Goal: Task Accomplishment & Management: Manage account settings

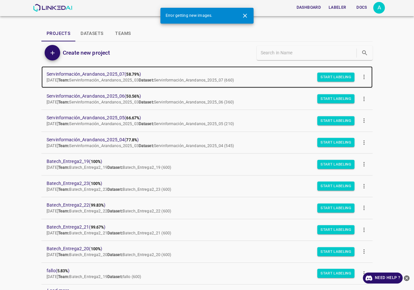
click at [113, 76] on span "Servinformación_Arandanos_2025_07 ( 58.79% )" at bounding box center [202, 74] width 310 height 7
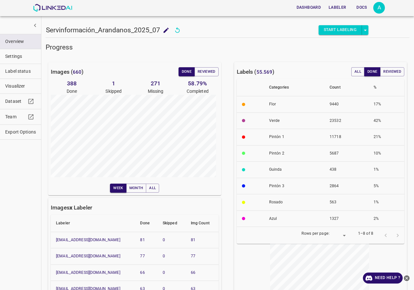
click at [22, 82] on button "Visualizer" at bounding box center [20, 86] width 41 height 15
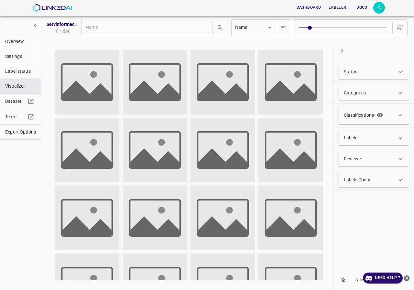
click at [357, 71] on div "Status" at bounding box center [370, 72] width 53 height 7
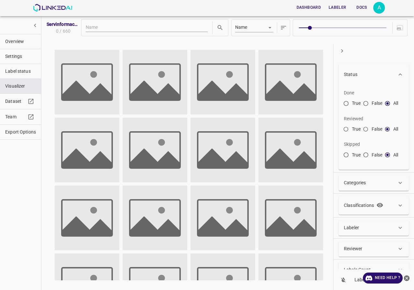
click at [350, 103] on input "True" at bounding box center [346, 105] width 12 height 12
radio input "true"
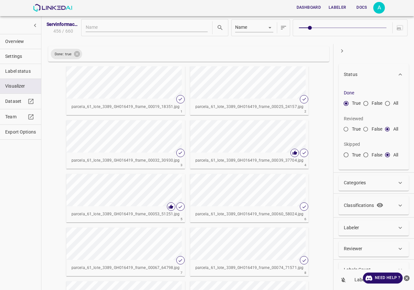
drag, startPoint x: 21, startPoint y: 39, endPoint x: 15, endPoint y: 36, distance: 6.8
click at [21, 39] on span "Overview" at bounding box center [20, 41] width 31 height 7
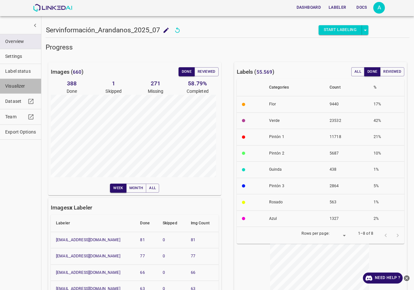
click at [28, 92] on button "Visualizer" at bounding box center [20, 86] width 41 height 15
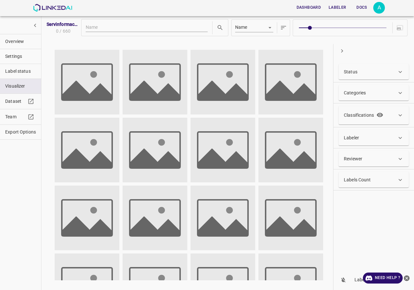
click at [379, 75] on div "Status" at bounding box center [374, 72] width 70 height 16
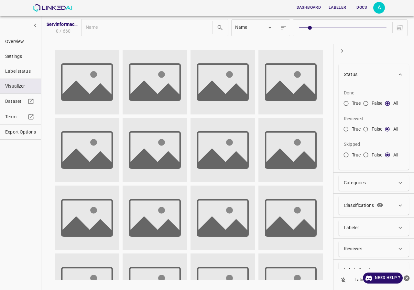
click at [380, 75] on div "Status" at bounding box center [370, 74] width 53 height 7
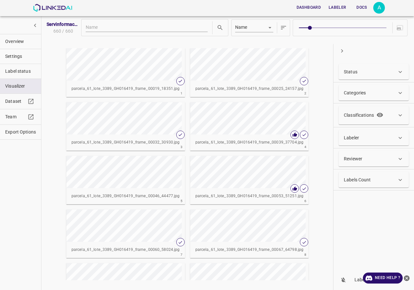
click at [363, 139] on div "Labeler" at bounding box center [370, 138] width 53 height 7
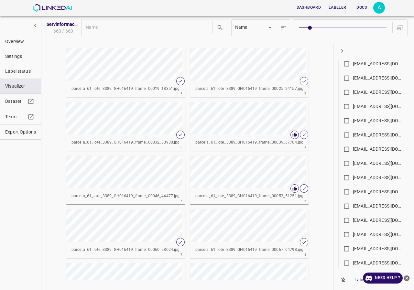
scroll to position [356, 0]
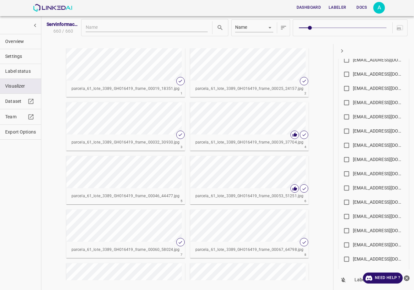
click at [373, 146] on div "[EMAIL_ADDRESS][DOMAIN_NAME]" at bounding box center [379, 145] width 52 height 7
click at [353, 146] on input "[EMAIL_ADDRESS][DOMAIN_NAME]" at bounding box center [346, 146] width 13 height 13
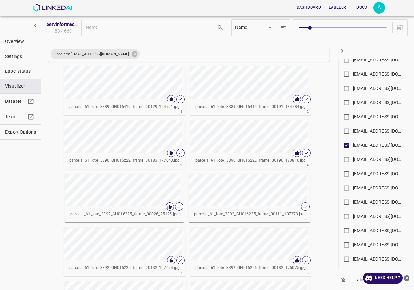
scroll to position [65, 0]
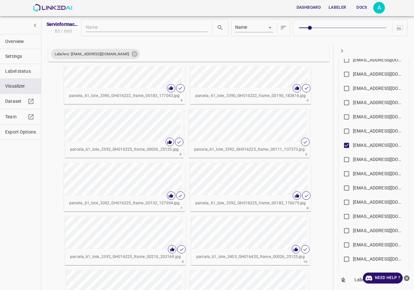
click at [243, 129] on div "button" at bounding box center [218, 125] width 58 height 32
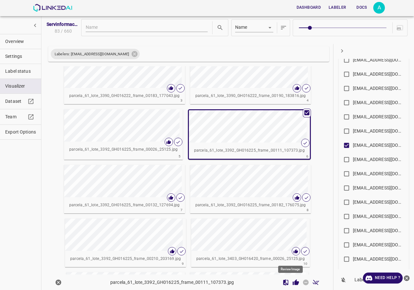
click at [292, 281] on icon "Review Image" at bounding box center [295, 282] width 7 height 7
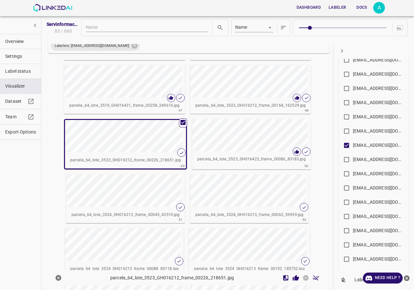
scroll to position [1227, 0]
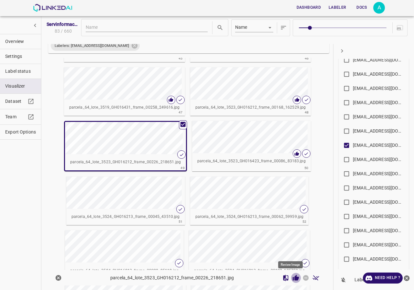
click at [293, 279] on icon "Review Image" at bounding box center [296, 278] width 6 height 6
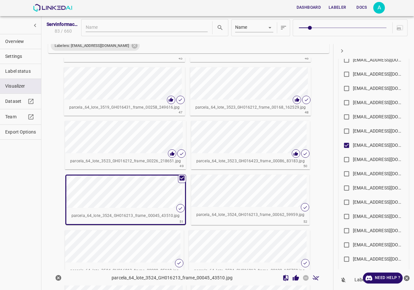
click at [293, 278] on icon "Review Image" at bounding box center [296, 278] width 6 height 6
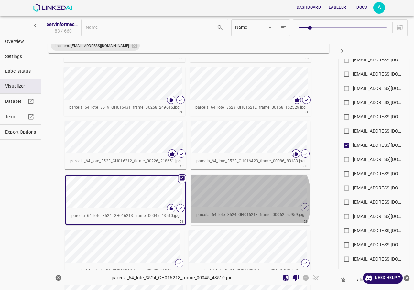
click at [235, 199] on div "button" at bounding box center [220, 191] width 58 height 32
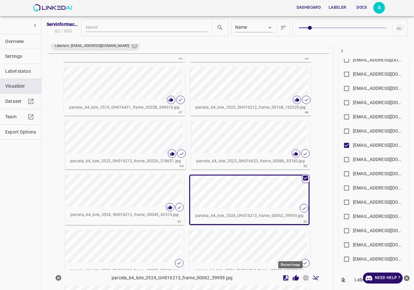
click at [292, 277] on icon "Review Image" at bounding box center [295, 278] width 7 height 7
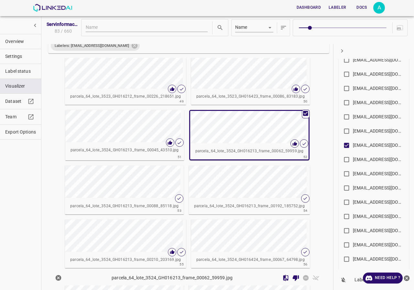
scroll to position [1324, 0]
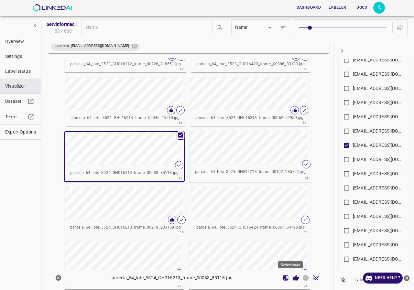
click at [292, 280] on icon "Review Image" at bounding box center [295, 278] width 7 height 7
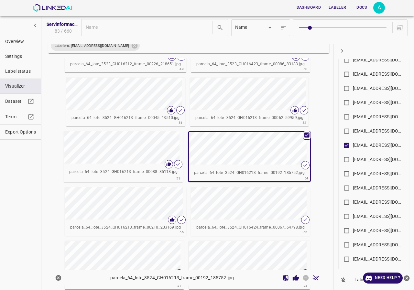
click at [293, 279] on icon "Review Image" at bounding box center [296, 278] width 6 height 6
click at [236, 214] on div "button" at bounding box center [220, 203] width 58 height 32
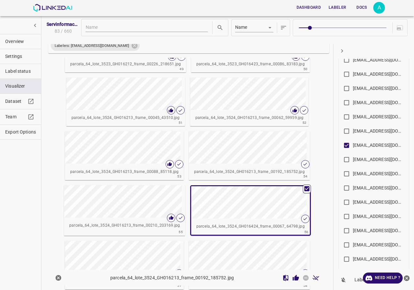
scroll to position [1486, 0]
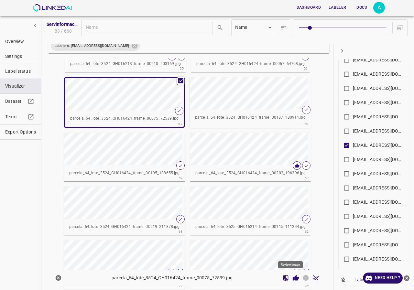
click at [293, 278] on icon "Review Image" at bounding box center [296, 278] width 6 height 6
click at [249, 113] on div "parcela_64_lote_3524_GH016424_frame_00187_180914.jpg" at bounding box center [250, 118] width 121 height 16
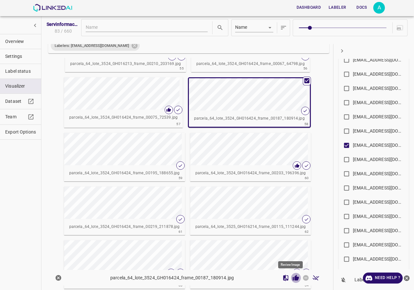
click at [292, 277] on icon "Review Image" at bounding box center [295, 278] width 7 height 7
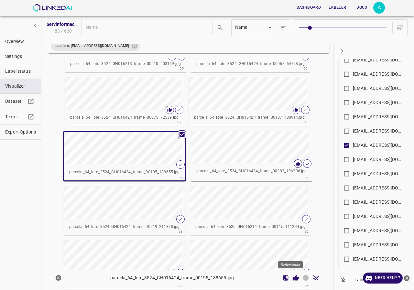
click at [293, 278] on icon "Review Image" at bounding box center [296, 278] width 6 height 6
click at [237, 155] on div "button" at bounding box center [220, 147] width 58 height 32
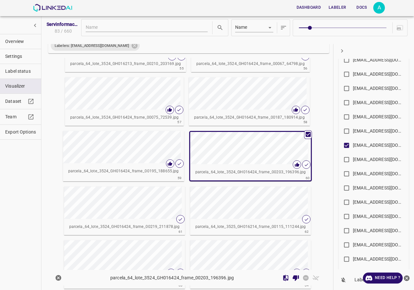
scroll to position [1518, 0]
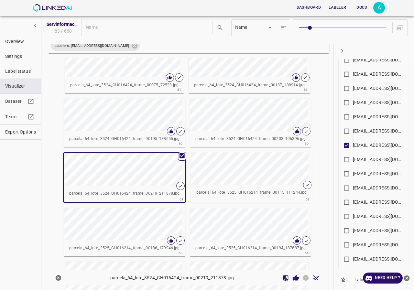
click at [293, 280] on icon "Review Image" at bounding box center [296, 278] width 6 height 6
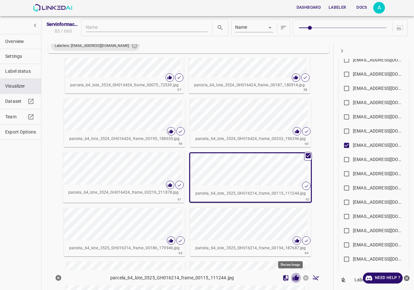
click at [293, 279] on icon "Review Image" at bounding box center [296, 278] width 6 height 6
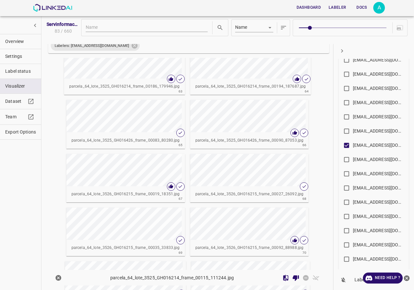
scroll to position [1648, 0]
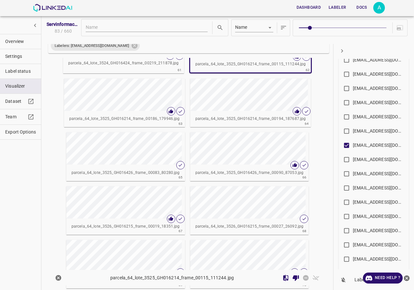
click at [224, 101] on div "button" at bounding box center [219, 95] width 58 height 32
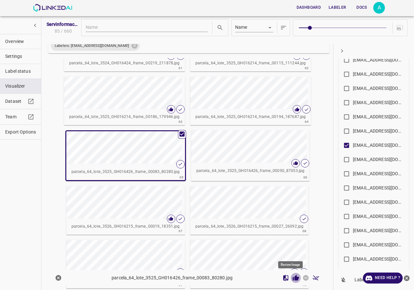
click at [293, 280] on icon "Review Image" at bounding box center [296, 278] width 6 height 6
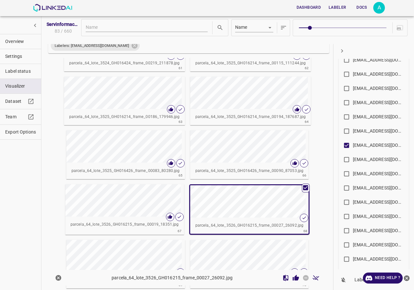
click at [293, 276] on icon "Review Image" at bounding box center [296, 278] width 6 height 6
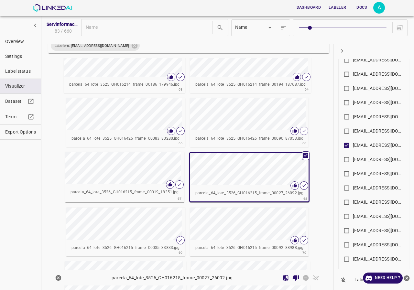
scroll to position [1712, 0]
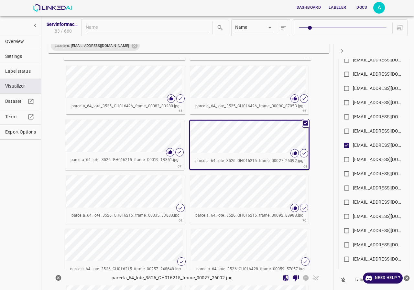
click at [152, 218] on p "parcela_64_lote_3526_GH016215_frame_00035_33833.jpg" at bounding box center [125, 216] width 108 height 6
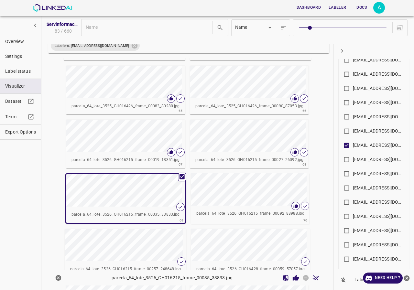
click at [293, 279] on icon "Review Image" at bounding box center [296, 278] width 6 height 6
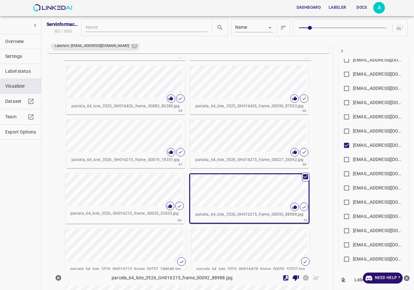
scroll to position [1777, 0]
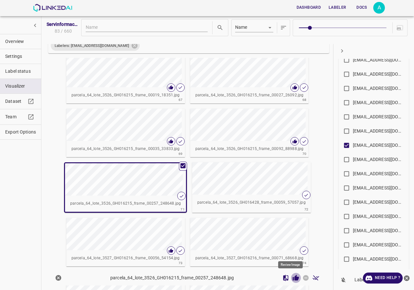
click at [292, 281] on icon "Review Image" at bounding box center [295, 278] width 7 height 7
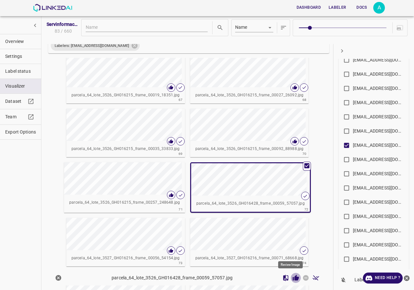
click at [293, 279] on icon "Review Image" at bounding box center [296, 278] width 6 height 6
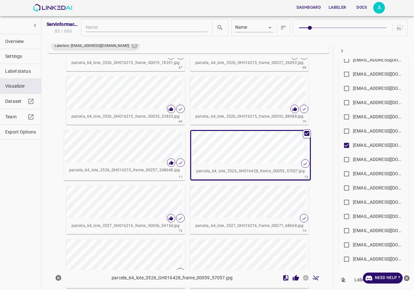
scroll to position [1874, 0]
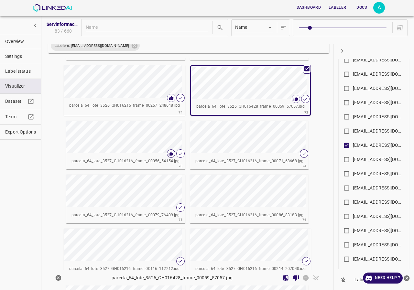
click at [224, 147] on div "button" at bounding box center [219, 137] width 58 height 32
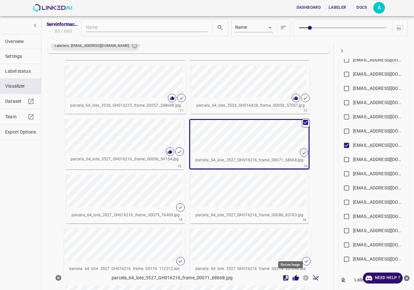
click at [293, 278] on icon "Review Image" at bounding box center [296, 278] width 6 height 6
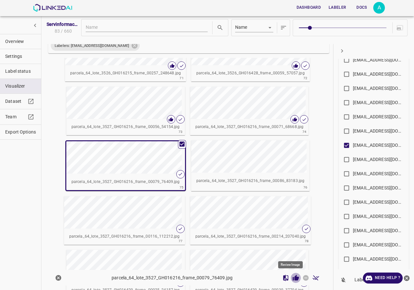
click at [292, 278] on icon "Review Image" at bounding box center [295, 278] width 7 height 7
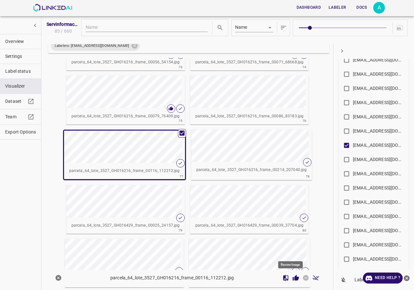
click at [293, 278] on icon "Review Image" at bounding box center [296, 278] width 6 height 6
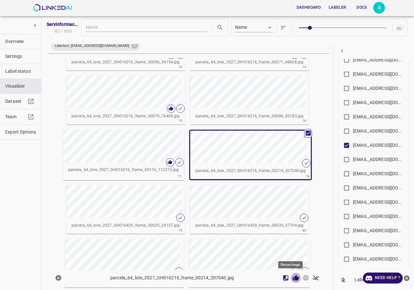
click at [293, 278] on icon "Review Image" at bounding box center [296, 278] width 6 height 6
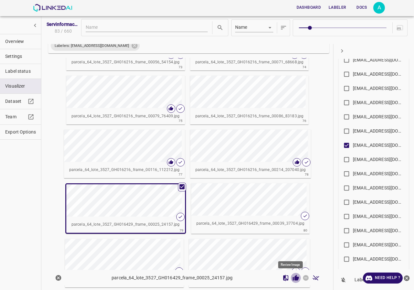
click at [292, 278] on icon "Review Image" at bounding box center [295, 278] width 7 height 7
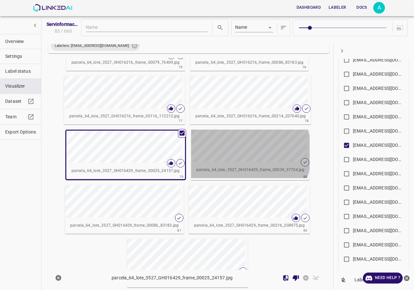
click at [233, 153] on div "button" at bounding box center [220, 146] width 58 height 32
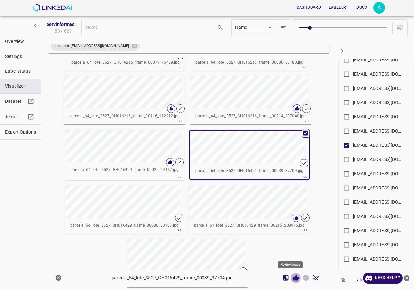
click at [293, 280] on icon "Review Image" at bounding box center [296, 278] width 6 height 6
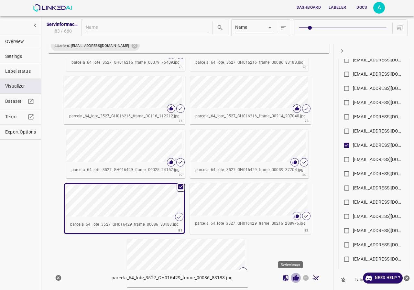
click at [293, 276] on icon "Review Image" at bounding box center [296, 278] width 6 height 6
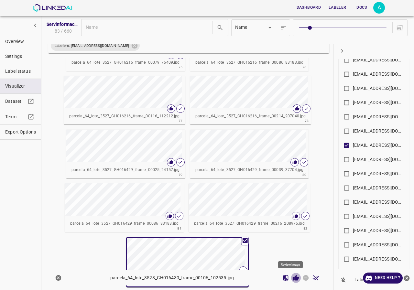
click at [293, 278] on icon "Review Image" at bounding box center [296, 278] width 6 height 6
click at [346, 147] on input "angelamar0593@gmail.com" at bounding box center [346, 146] width 13 height 13
checkbox input "false"
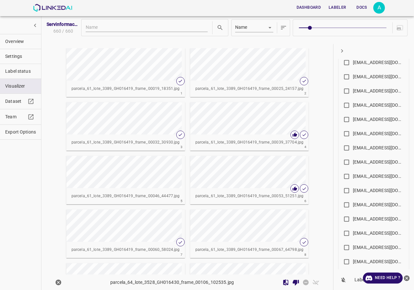
scroll to position [194, 0]
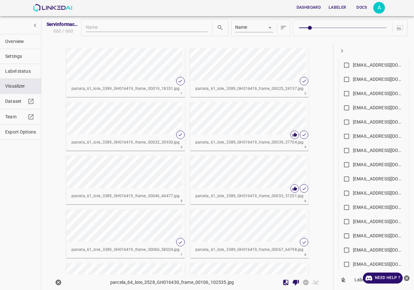
click at [373, 205] on div "allugole2013@gmail.com" at bounding box center [379, 207] width 52 height 7
click at [353, 205] on input "allugole2013@gmail.com" at bounding box center [346, 208] width 13 height 13
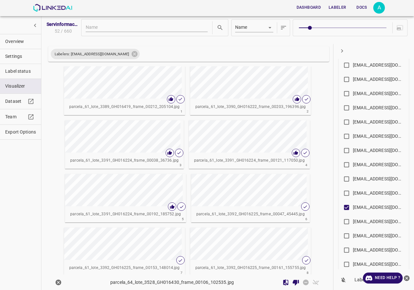
scroll to position [32, 0]
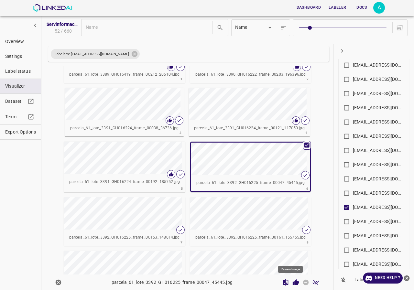
click at [293, 283] on icon "Review Image" at bounding box center [296, 282] width 6 height 6
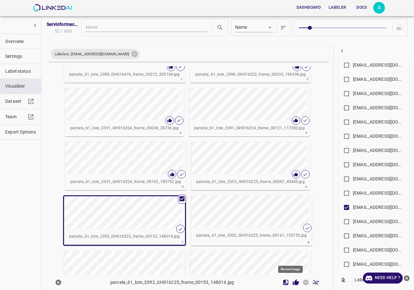
click at [293, 282] on icon "Review Image" at bounding box center [296, 282] width 6 height 6
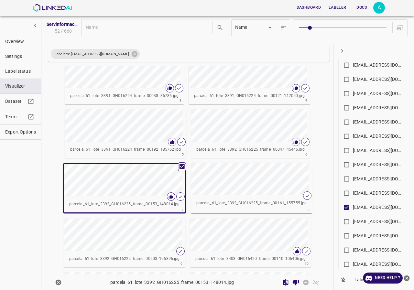
scroll to position [97, 0]
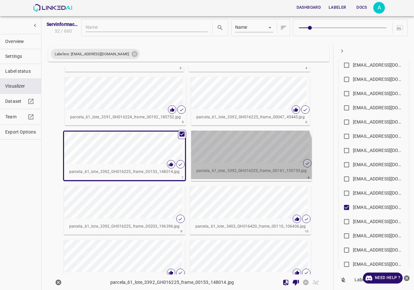
click at [232, 161] on div "button" at bounding box center [220, 147] width 58 height 32
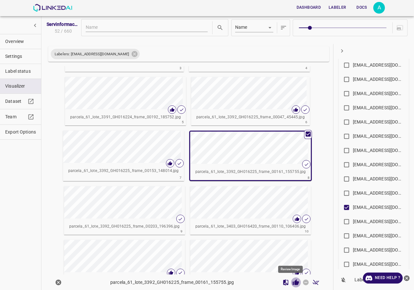
click at [292, 285] on icon "Review Image" at bounding box center [295, 282] width 7 height 7
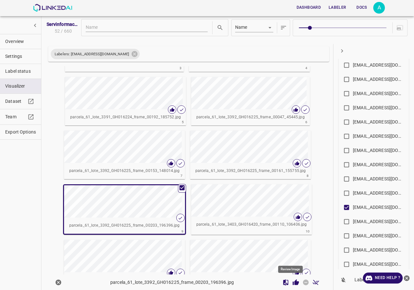
click at [293, 282] on icon "Review Image" at bounding box center [296, 282] width 6 height 6
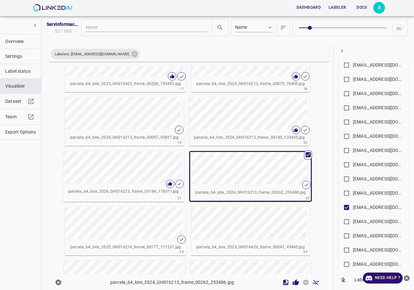
scroll to position [451, 0]
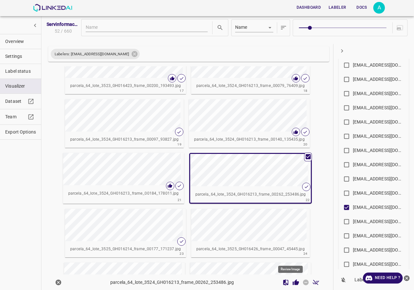
click at [293, 280] on icon "Review Image" at bounding box center [296, 282] width 6 height 6
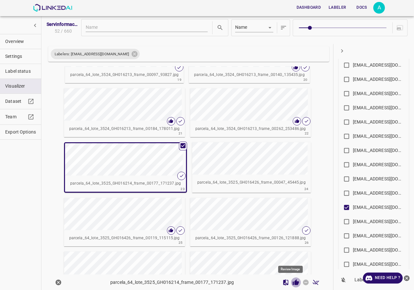
click at [293, 283] on icon "Review Image" at bounding box center [296, 282] width 6 height 6
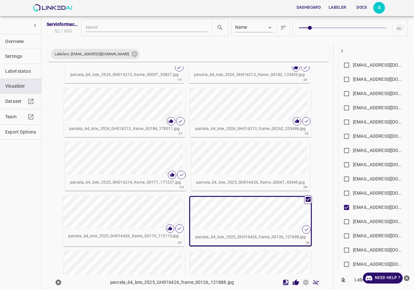
click at [295, 284] on button "Review Image" at bounding box center [296, 283] width 10 height 10
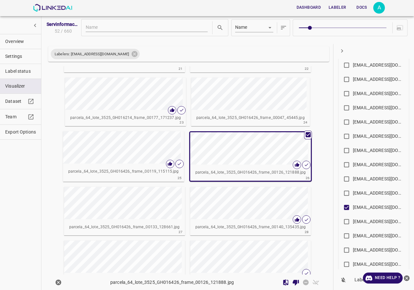
scroll to position [677, 0]
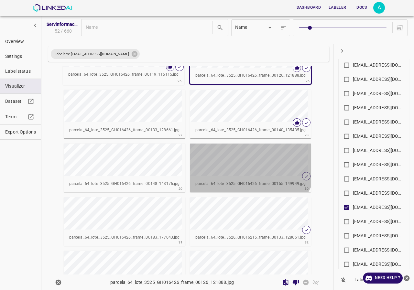
click at [239, 155] on div "button" at bounding box center [219, 160] width 58 height 32
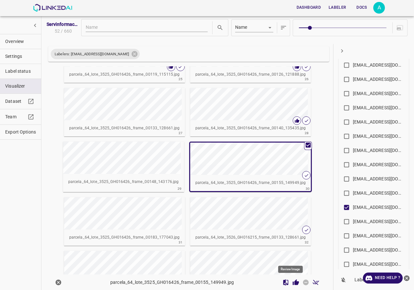
click at [292, 283] on icon "Review Image" at bounding box center [295, 282] width 7 height 7
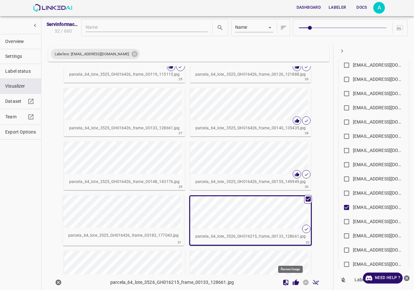
click at [293, 282] on icon "Review Image" at bounding box center [296, 282] width 6 height 6
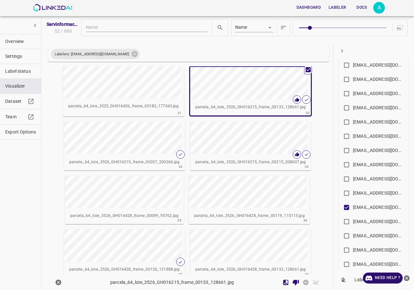
scroll to position [839, 0]
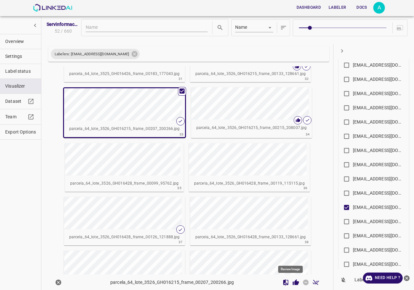
click at [293, 282] on icon "Review Image" at bounding box center [296, 282] width 6 height 6
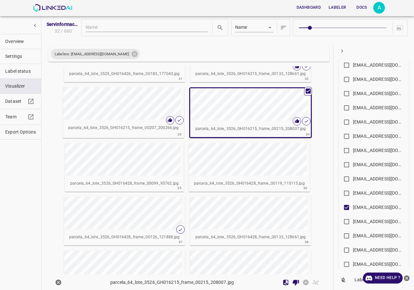
scroll to position [871, 0]
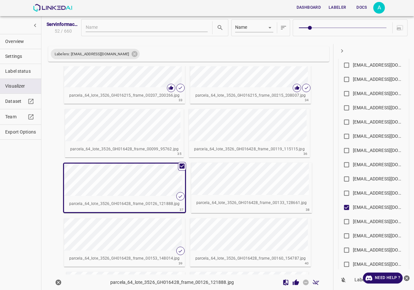
click at [291, 281] on button "Review Image" at bounding box center [296, 283] width 10 height 10
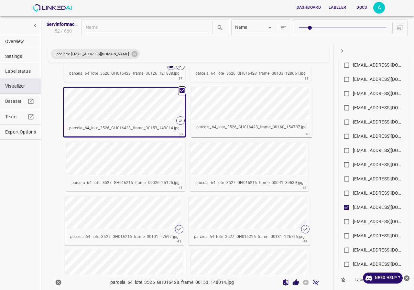
scroll to position [1000, 0]
click at [293, 284] on icon "Review Image" at bounding box center [296, 282] width 6 height 6
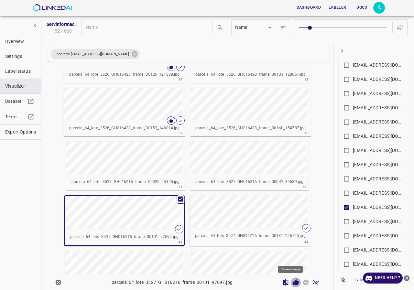
click at [293, 282] on icon "Review Image" at bounding box center [296, 282] width 6 height 6
click at [243, 214] on div "button" at bounding box center [219, 211] width 58 height 32
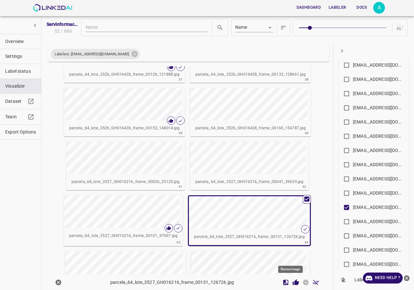
click at [293, 283] on icon "Review Image" at bounding box center [296, 282] width 6 height 6
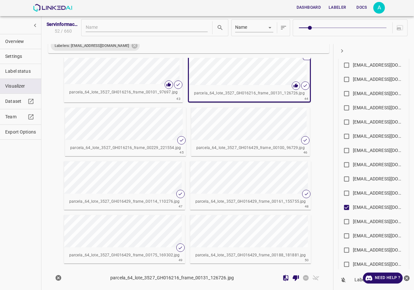
scroll to position [1135, 0]
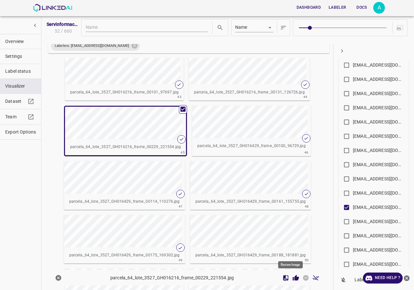
click at [293, 278] on icon "Review Image" at bounding box center [296, 278] width 6 height 6
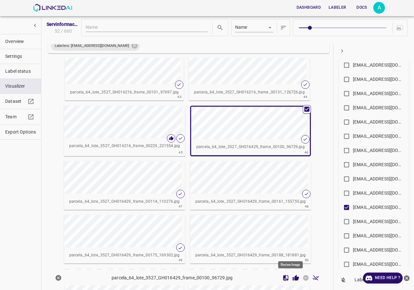
click at [293, 280] on icon "Review Image" at bounding box center [295, 278] width 7 height 7
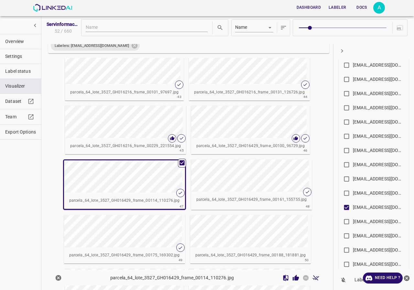
click at [293, 279] on icon "Review Image" at bounding box center [296, 278] width 6 height 6
click at [244, 185] on div "button" at bounding box center [220, 175] width 58 height 32
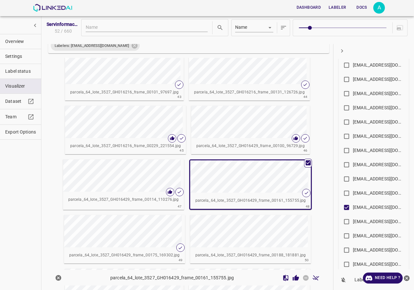
click at [293, 278] on icon "Review Image" at bounding box center [296, 278] width 6 height 6
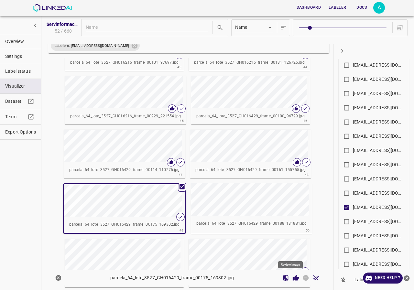
click at [293, 280] on icon "Review Image" at bounding box center [296, 278] width 6 height 6
click at [239, 243] on div "button" at bounding box center [218, 255] width 58 height 32
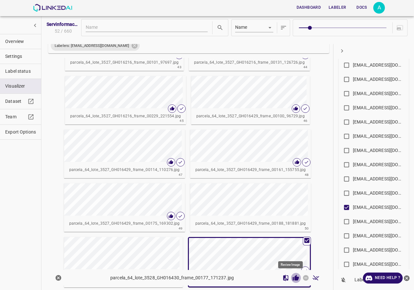
click at [293, 280] on icon "Review Image" at bounding box center [296, 278] width 6 height 6
click at [348, 208] on input "allugole2013@gmail.com" at bounding box center [346, 208] width 13 height 13
checkbox input "false"
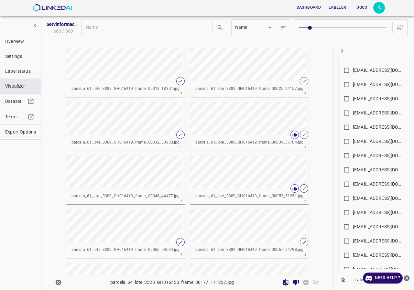
scroll to position [485, 0]
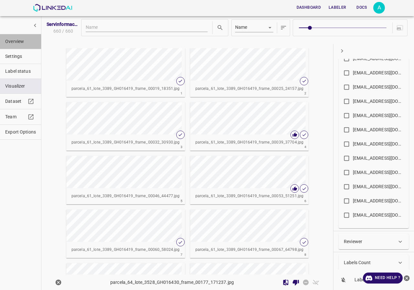
click at [12, 48] on button "Overview" at bounding box center [20, 41] width 41 height 15
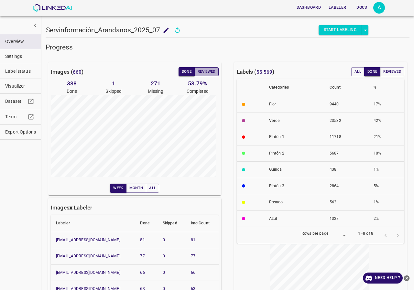
click at [206, 74] on button "Reviewed" at bounding box center [206, 71] width 24 height 9
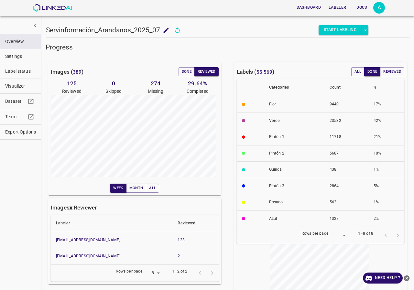
click at [12, 88] on span "Visualizer" at bounding box center [20, 86] width 31 height 7
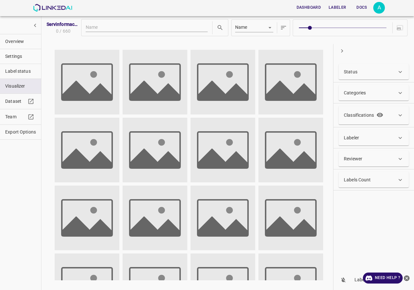
click at [365, 135] on div "Labeler" at bounding box center [370, 138] width 53 height 7
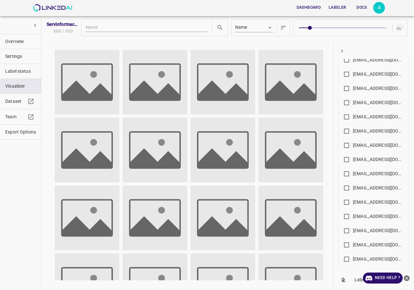
scroll to position [388, 0]
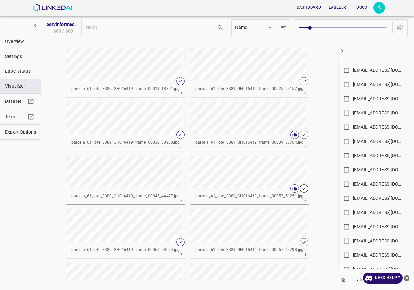
click at [363, 70] on div "molinamarly@hotmail.com" at bounding box center [379, 70] width 52 height 7
click at [353, 70] on input "molinamarly@hotmail.com" at bounding box center [346, 71] width 13 height 13
checkbox input "true"
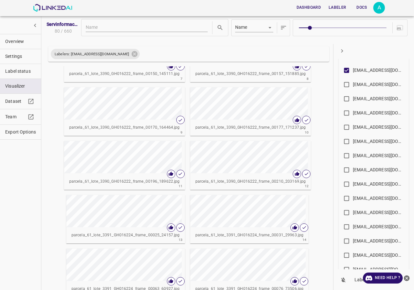
scroll to position [162, 0]
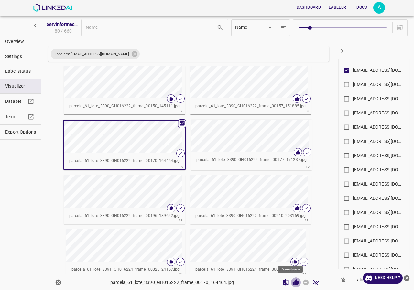
click at [293, 284] on icon "Review Image" at bounding box center [296, 282] width 6 height 6
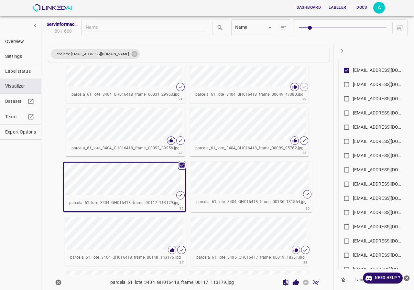
scroll to position [548, 0]
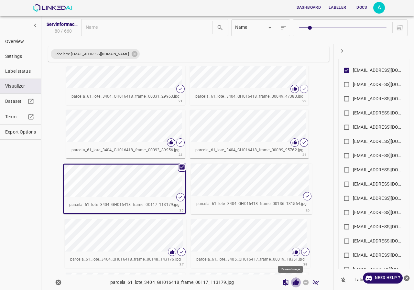
click at [293, 284] on icon "Review Image" at bounding box center [296, 282] width 6 height 6
click at [239, 188] on div "button" at bounding box center [220, 180] width 58 height 32
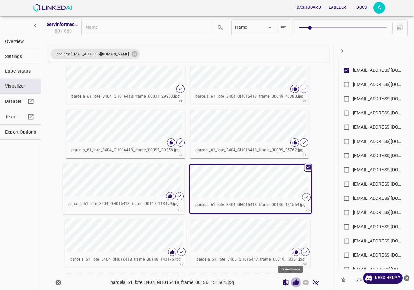
click at [293, 285] on icon "Review Image" at bounding box center [296, 282] width 6 height 6
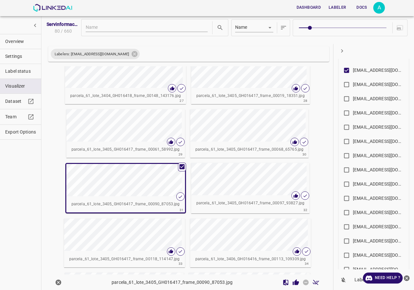
scroll to position [708, 0]
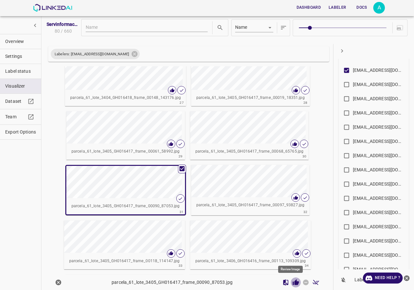
click at [293, 283] on icon "Review Image" at bounding box center [296, 282] width 6 height 6
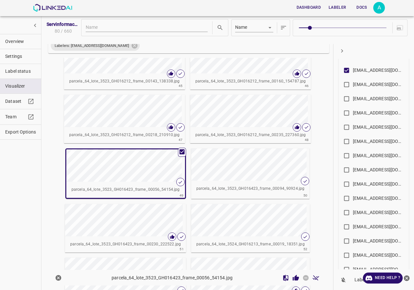
scroll to position [1198, 0]
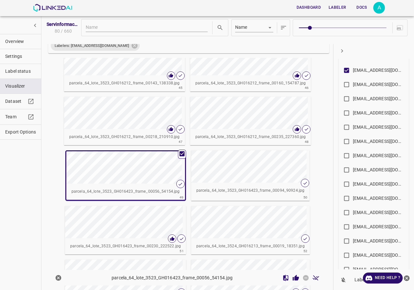
click at [292, 277] on icon "Review Image" at bounding box center [295, 278] width 7 height 7
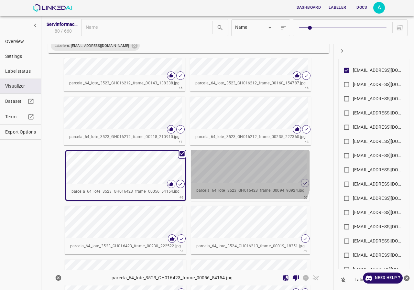
click at [226, 171] on div "button" at bounding box center [220, 166] width 58 height 32
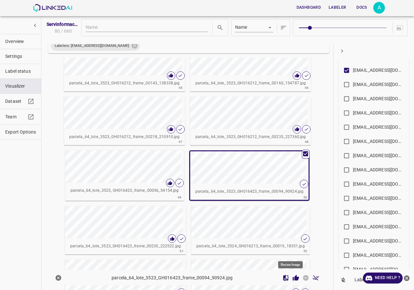
drag, startPoint x: 290, startPoint y: 276, endPoint x: 291, endPoint y: 267, distance: 9.1
click at [292, 276] on icon "Review Image" at bounding box center [295, 278] width 7 height 7
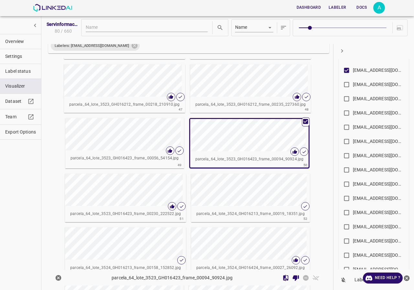
click at [237, 186] on div "button" at bounding box center [220, 190] width 58 height 32
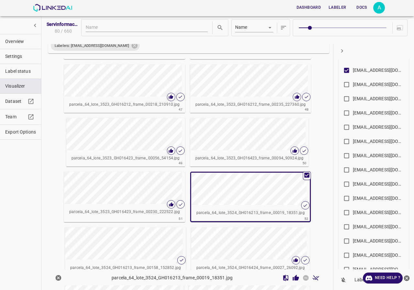
click at [292, 277] on icon "Review Image" at bounding box center [295, 278] width 7 height 7
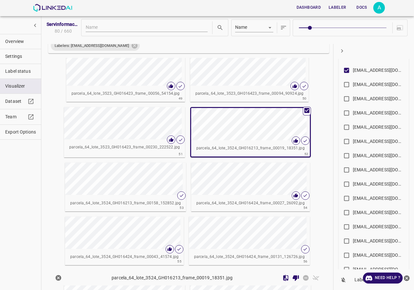
scroll to position [1327, 0]
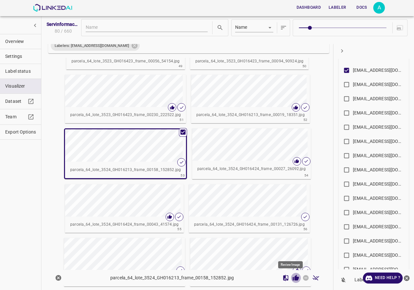
click at [293, 280] on icon "Review Image" at bounding box center [296, 278] width 6 height 6
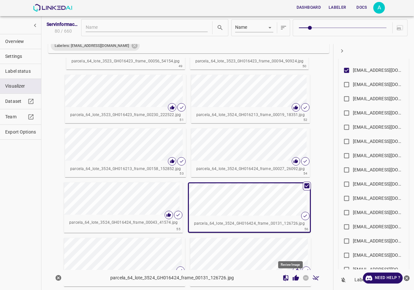
click at [293, 278] on icon "Review Image" at bounding box center [296, 278] width 6 height 6
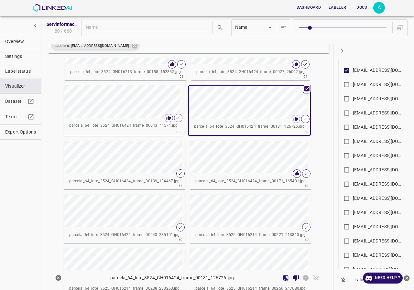
scroll to position [1489, 0]
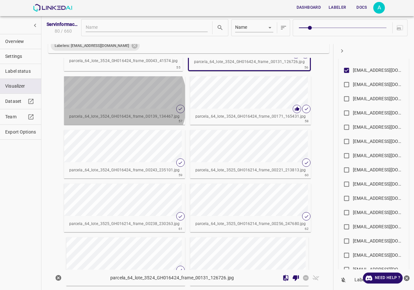
click at [118, 102] on div "button" at bounding box center [93, 92] width 58 height 32
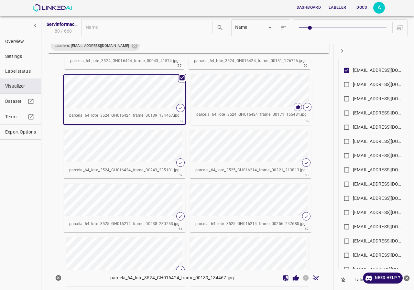
click at [293, 278] on icon "Review Image" at bounding box center [296, 278] width 6 height 6
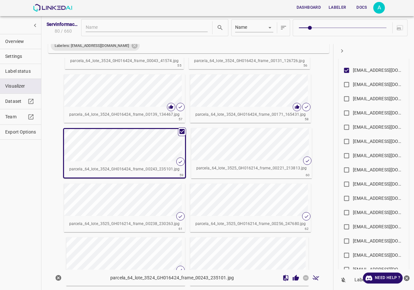
click at [295, 278] on button "Review Image" at bounding box center [296, 278] width 10 height 10
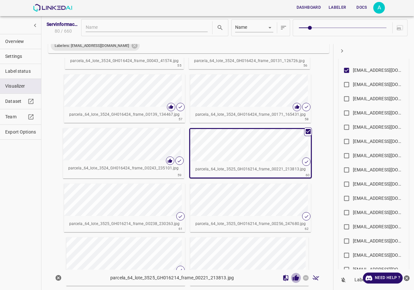
click at [293, 279] on icon "Review Image" at bounding box center [296, 278] width 6 height 6
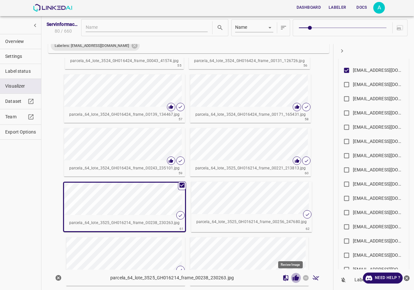
click at [293, 279] on icon "Review Image" at bounding box center [296, 278] width 6 height 6
click at [240, 208] on div "button" at bounding box center [220, 198] width 58 height 32
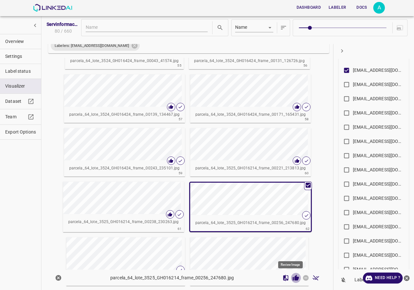
click at [292, 278] on icon "Review Image" at bounding box center [295, 278] width 7 height 7
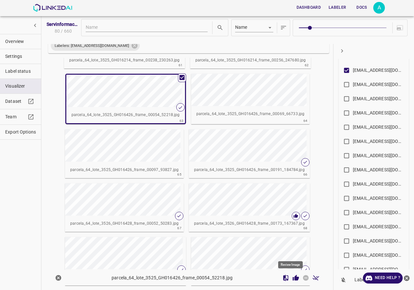
click at [292, 277] on icon "Review Image" at bounding box center [295, 278] width 7 height 7
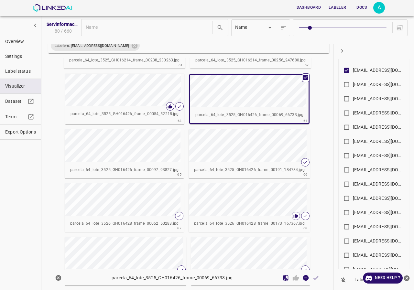
scroll to position [1618, 0]
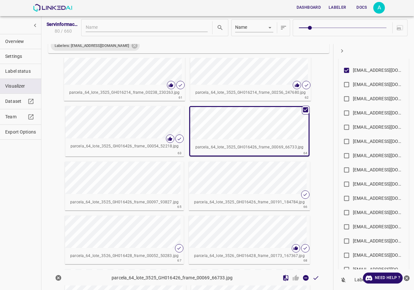
click at [34, 196] on div "Overview Settings Label status Visualizer Dataset Team Export Options" at bounding box center [20, 145] width 41 height 290
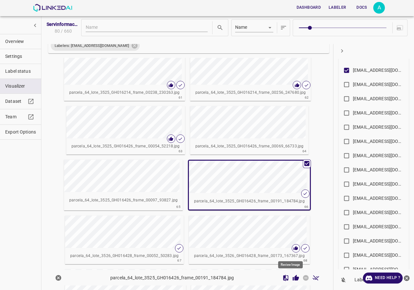
click at [293, 278] on icon "Review Image" at bounding box center [296, 278] width 6 height 6
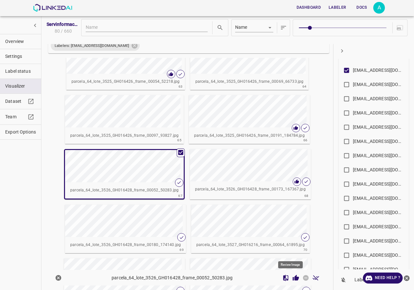
click at [293, 279] on icon "Review Image" at bounding box center [296, 278] width 6 height 6
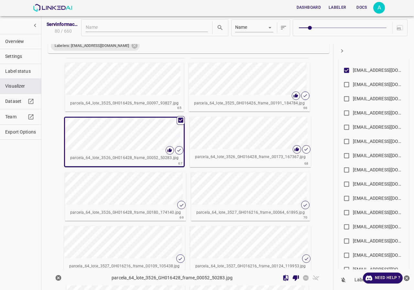
scroll to position [1748, 0]
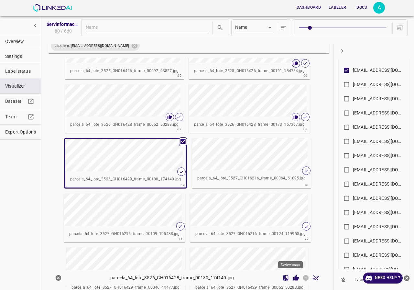
click at [293, 277] on icon "Review Image" at bounding box center [296, 278] width 6 height 6
click at [239, 160] on div "button" at bounding box center [221, 154] width 58 height 32
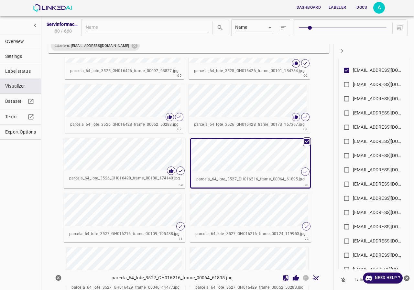
click at [293, 278] on icon "Review Image" at bounding box center [296, 278] width 6 height 6
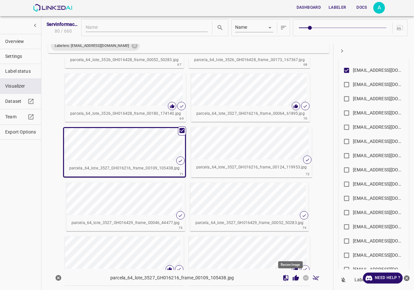
click at [293, 280] on icon "Review Image" at bounding box center [296, 278] width 6 height 6
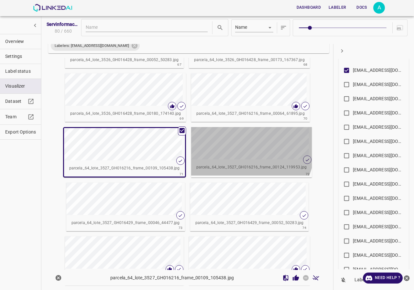
click at [234, 147] on div "button" at bounding box center [220, 143] width 58 height 32
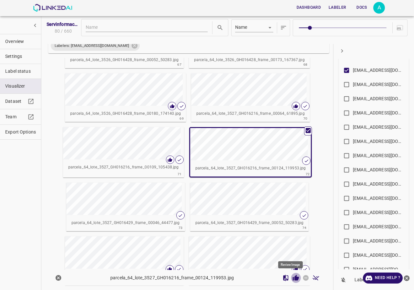
click at [293, 278] on icon "Review Image" at bounding box center [296, 278] width 6 height 6
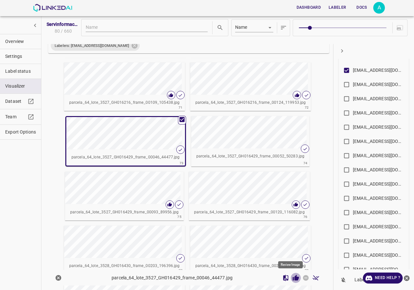
click at [292, 278] on icon "Review Image" at bounding box center [295, 278] width 7 height 7
click at [245, 144] on div "button" at bounding box center [220, 132] width 58 height 32
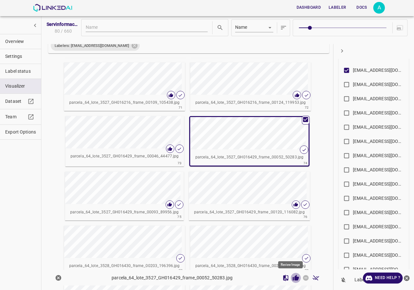
click at [293, 280] on icon "Review Image" at bounding box center [296, 278] width 6 height 6
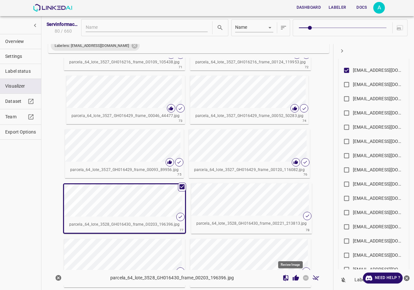
click at [293, 278] on icon "Review Image" at bounding box center [296, 278] width 6 height 6
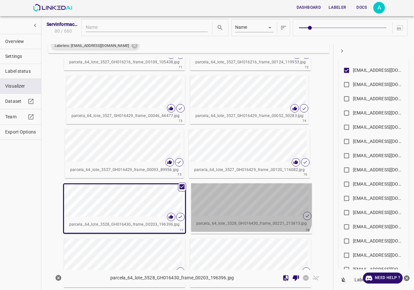
click at [229, 200] on div "button" at bounding box center [220, 199] width 58 height 32
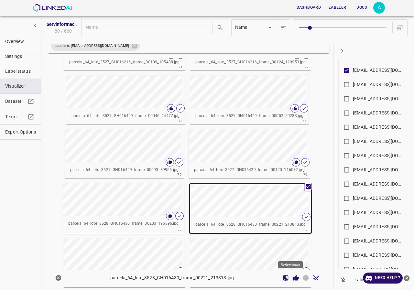
click at [293, 279] on icon "Review Image" at bounding box center [296, 278] width 6 height 6
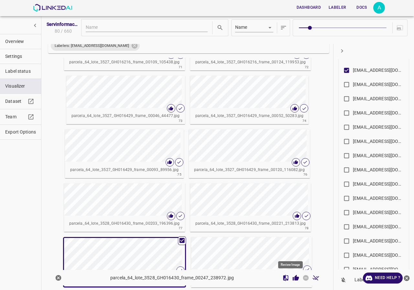
click at [292, 279] on icon "Review Image" at bounding box center [295, 278] width 7 height 7
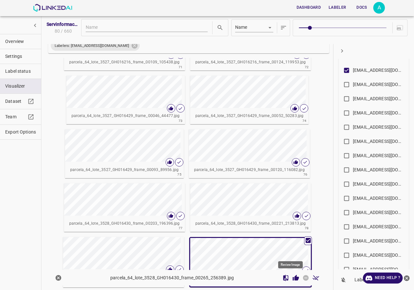
click at [293, 278] on icon "Review Image" at bounding box center [296, 278] width 6 height 6
click at [14, 38] on button "Overview" at bounding box center [20, 41] width 41 height 15
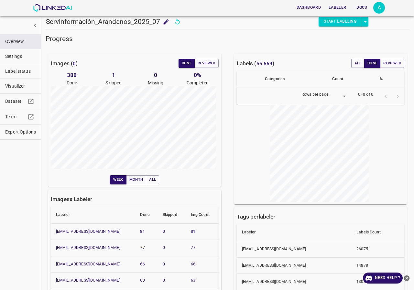
type input "8"
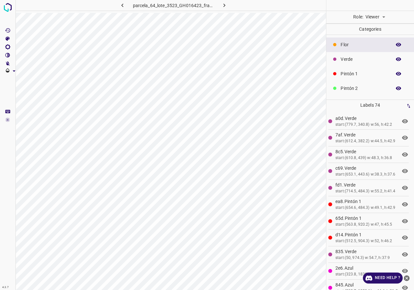
scroll to position [32, 0]
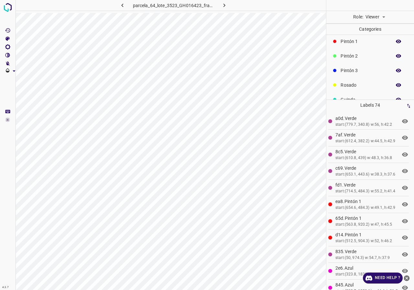
click at [396, 72] on icon "button" at bounding box center [399, 71] width 6 height 6
click at [397, 98] on button "button" at bounding box center [398, 99] width 21 height 8
click at [390, 70] on button "button" at bounding box center [398, 70] width 21 height 8
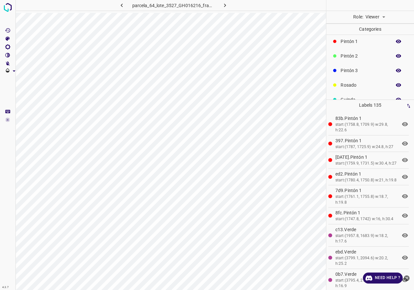
scroll to position [57, 0]
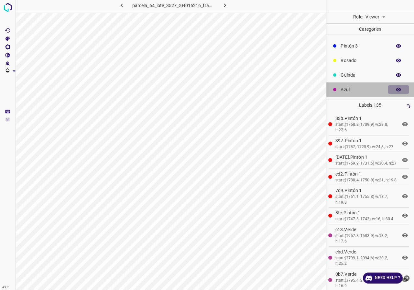
click at [396, 91] on icon "button" at bounding box center [399, 90] width 6 height 6
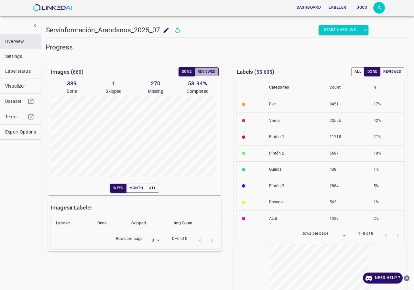
click at [203, 72] on button "Reviewed" at bounding box center [206, 71] width 24 height 9
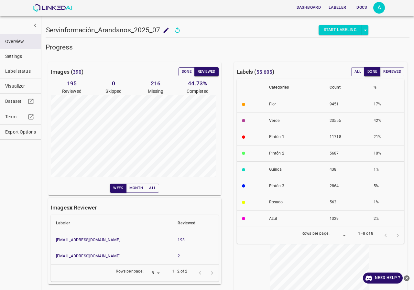
click at [180, 73] on button "Done" at bounding box center [187, 71] width 16 height 9
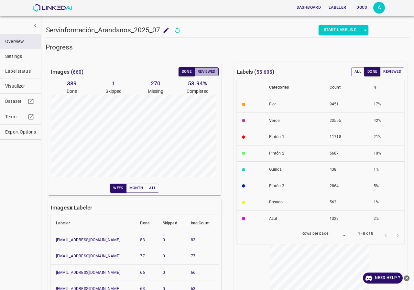
click at [208, 71] on button "Reviewed" at bounding box center [206, 71] width 24 height 9
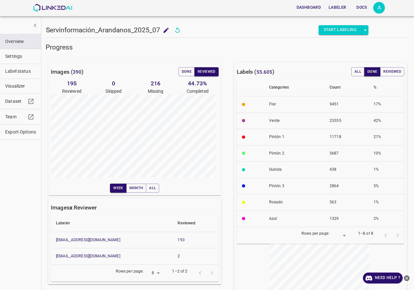
click at [10, 83] on span "Visualizer" at bounding box center [20, 86] width 31 height 7
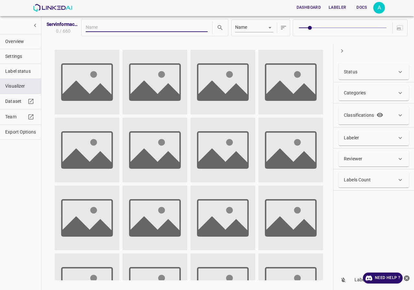
click at [37, 42] on button "Overview" at bounding box center [20, 41] width 41 height 15
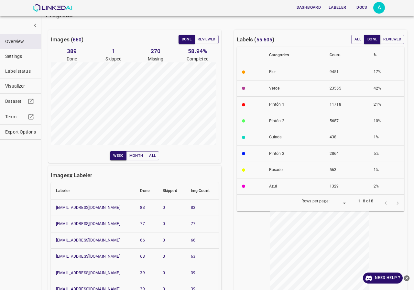
scroll to position [65, 0]
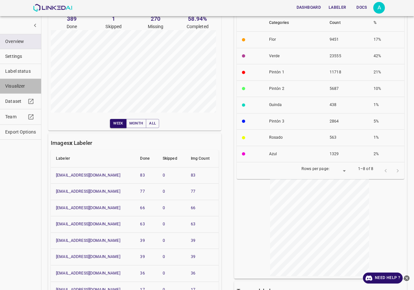
click at [14, 85] on span "Visualizer" at bounding box center [20, 86] width 31 height 7
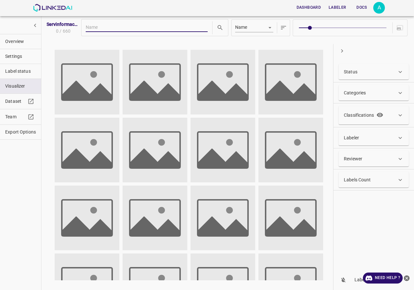
scroll to position [0, 0]
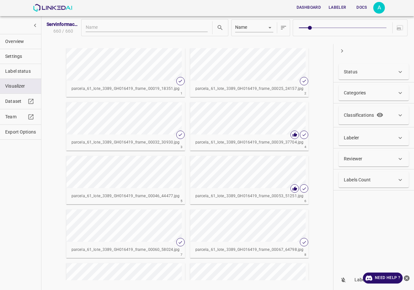
click at [374, 138] on div "Labeler" at bounding box center [370, 138] width 53 height 7
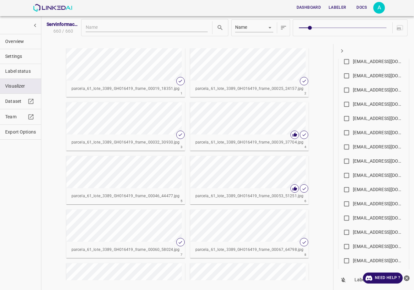
scroll to position [423, 0]
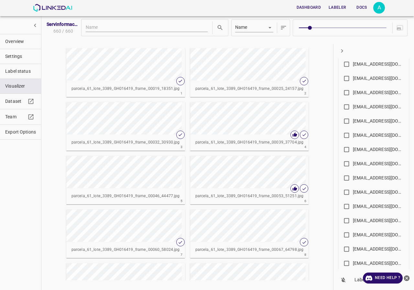
click at [372, 102] on label "nanisp37@gmail.com" at bounding box center [372, 107] width 64 height 13
click at [353, 102] on input "nanisp37@gmail.com" at bounding box center [346, 108] width 13 height 13
checkbox input "true"
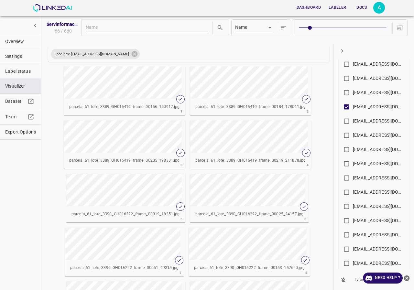
click at [369, 31] on span at bounding box center [342, 27] width 87 height 9
type input "8"
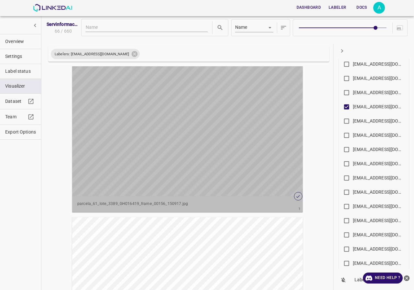
click at [239, 133] on div "button" at bounding box center [169, 131] width 194 height 130
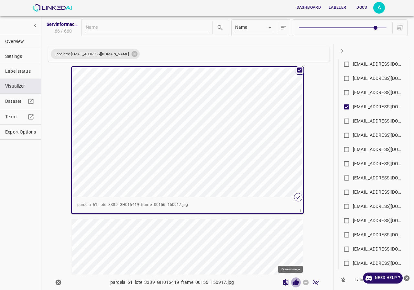
click at [292, 282] on icon "Review Image" at bounding box center [295, 282] width 7 height 7
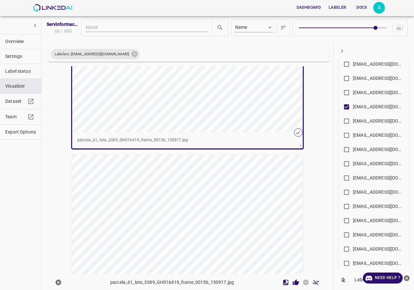
scroll to position [97, 0]
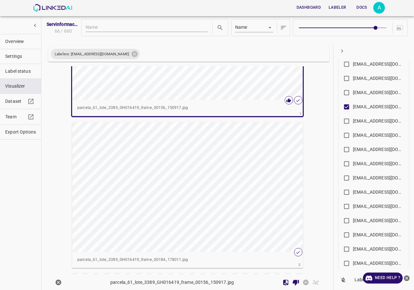
click at [211, 194] on div "button" at bounding box center [169, 187] width 194 height 130
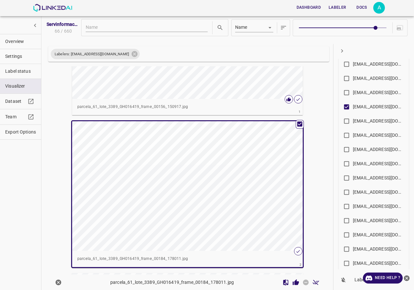
scroll to position [96, 0]
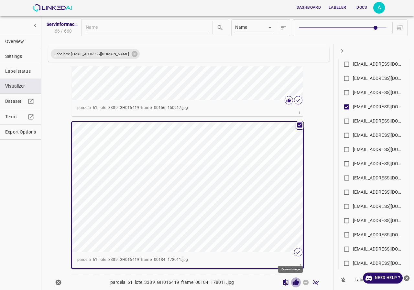
click at [293, 284] on icon "Review Image" at bounding box center [296, 282] width 6 height 6
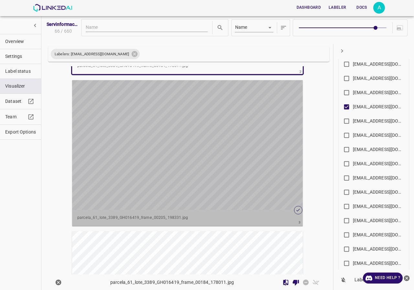
click at [210, 171] on div "button" at bounding box center [169, 145] width 194 height 130
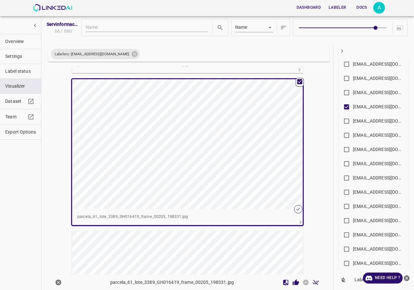
scroll to position [289, 0]
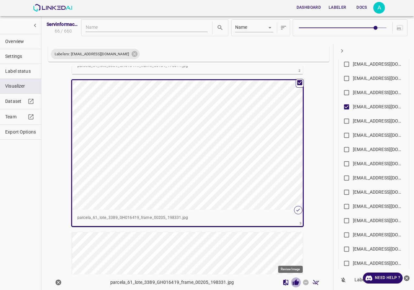
click at [292, 281] on icon "Review Image" at bounding box center [295, 282] width 7 height 7
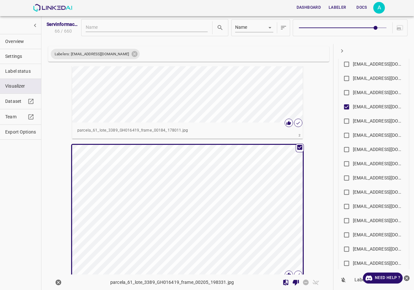
scroll to position [257, 0]
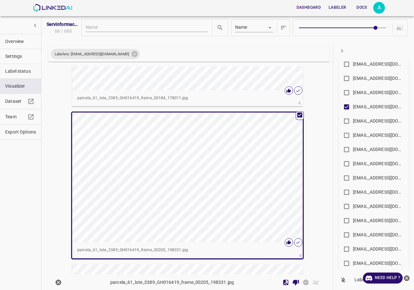
click at [162, 199] on div "button" at bounding box center [169, 178] width 194 height 130
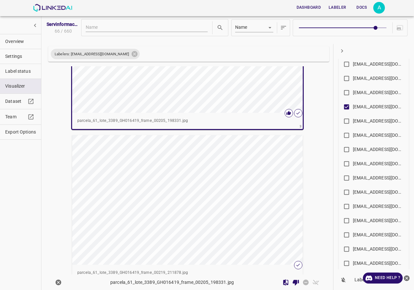
scroll to position [451, 0]
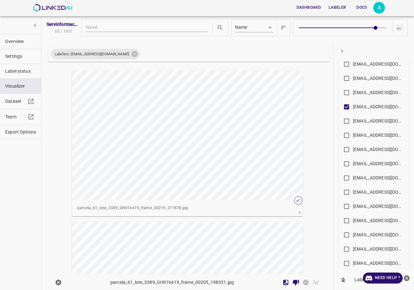
click at [221, 151] on div "button" at bounding box center [169, 136] width 194 height 130
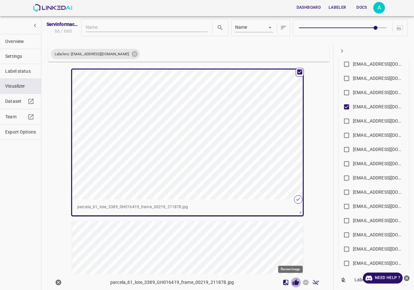
click at [293, 281] on icon "Review Image" at bounding box center [296, 282] width 6 height 6
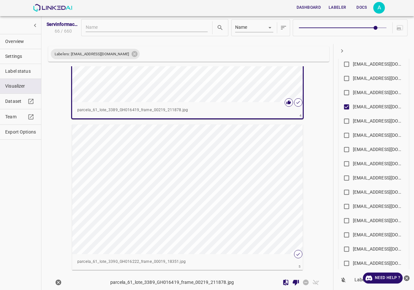
scroll to position [580, 0]
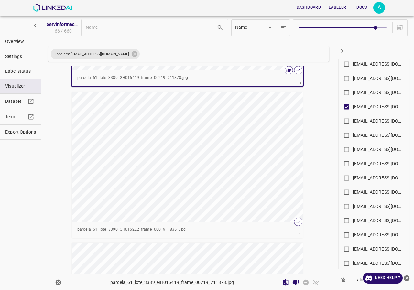
click at [219, 197] on div "button" at bounding box center [169, 157] width 194 height 130
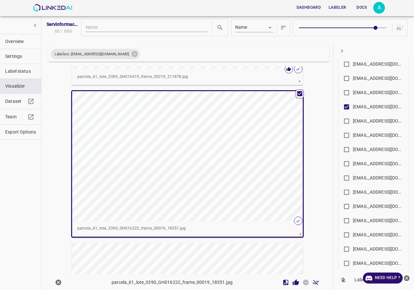
scroll to position [579, 0]
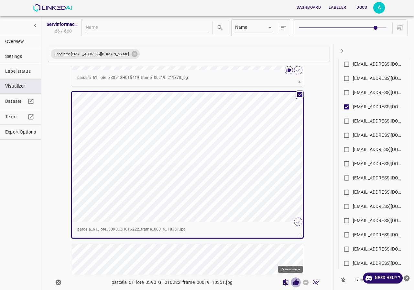
click at [293, 283] on icon "Review Image" at bounding box center [296, 282] width 6 height 6
click at [22, 38] on button "Overview" at bounding box center [20, 41] width 41 height 15
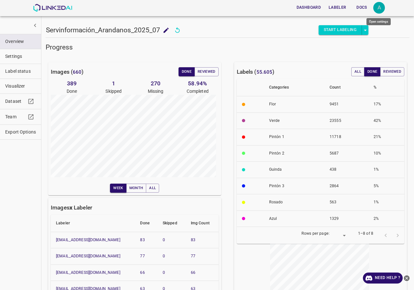
drag, startPoint x: 378, startPoint y: 7, endPoint x: 372, endPoint y: 22, distance: 16.2
click at [378, 7] on div "A" at bounding box center [379, 8] width 12 height 12
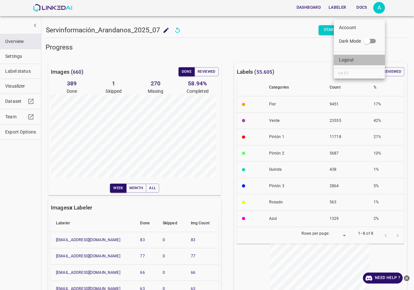
click at [350, 60] on p "Logout" at bounding box center [346, 60] width 15 height 7
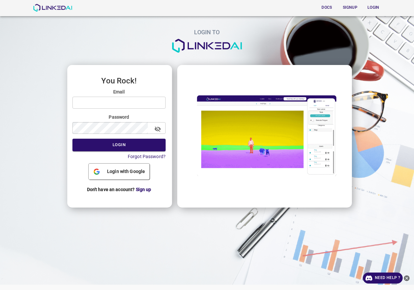
type input "[EMAIL_ADDRESS][DOMAIN_NAME]"
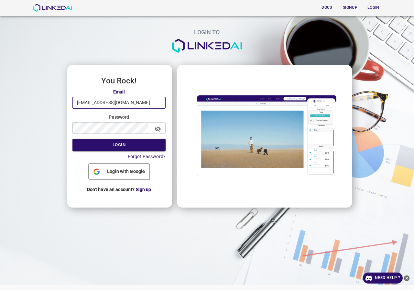
click at [136, 101] on input "[EMAIL_ADDRESS][DOMAIN_NAME]" at bounding box center [118, 103] width 93 height 12
click at [99, 144] on button "Login" at bounding box center [118, 145] width 93 height 13
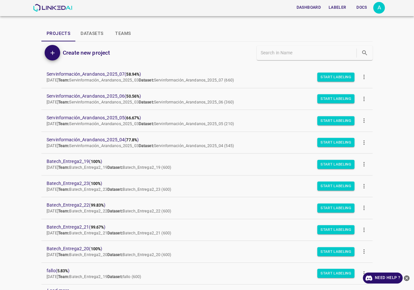
scroll to position [56, 0]
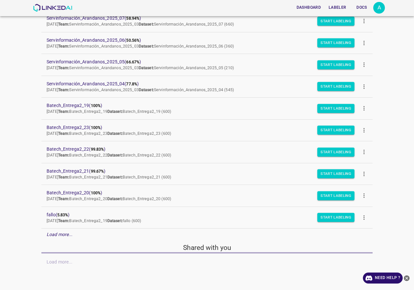
click at [64, 235] on em "Load more..." at bounding box center [60, 234] width 26 height 5
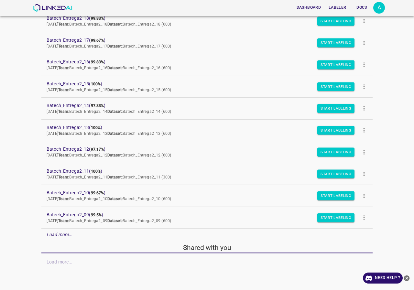
click at [65, 235] on em "Load more..." at bounding box center [60, 234] width 26 height 5
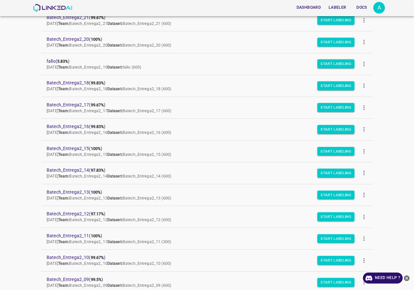
scroll to position [145, 0]
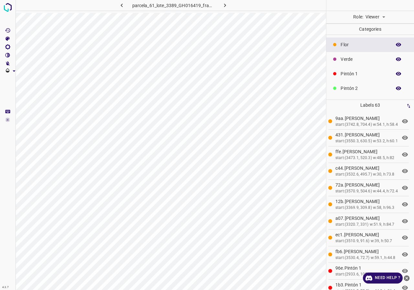
click at [376, 20] on body "4.3.7 parcela_61_lote_3389_GH016419_frame_00205_198331.jpg Role: Viewer viewer …" at bounding box center [207, 145] width 414 height 290
click at [374, 29] on li "Reviewer" at bounding box center [375, 31] width 29 height 11
type input "reviewer"
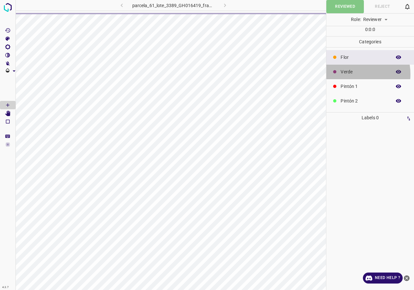
click at [348, 74] on p "Verde" at bounding box center [365, 72] width 48 height 7
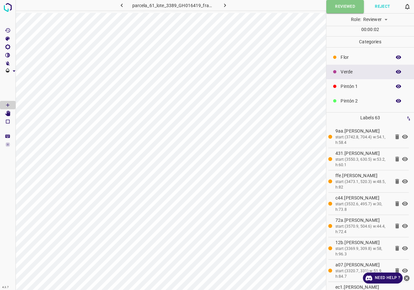
click at [396, 103] on icon "button" at bounding box center [399, 101] width 6 height 6
click at [396, 103] on icon "button" at bounding box center [398, 101] width 5 height 5
click at [353, 84] on p "Pintón 1" at bounding box center [365, 86] width 48 height 7
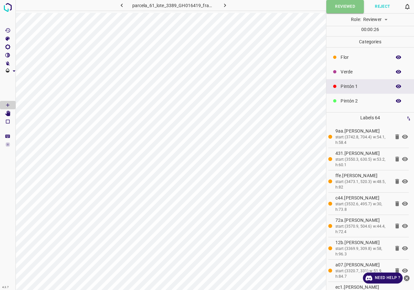
click at [356, 55] on p "Flor" at bounding box center [365, 57] width 48 height 7
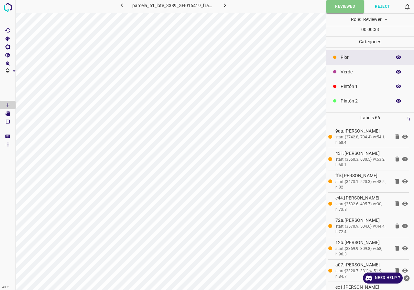
click at [358, 62] on div "Flor" at bounding box center [370, 57] width 88 height 15
click at [355, 70] on p "Verde" at bounding box center [365, 72] width 48 height 7
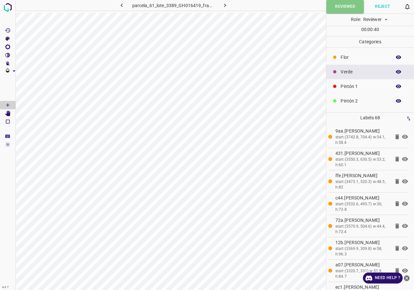
click at [396, 103] on icon "button" at bounding box center [399, 101] width 6 height 6
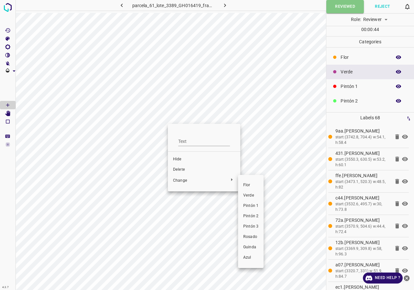
drag, startPoint x: 253, startPoint y: 207, endPoint x: 145, endPoint y: 131, distance: 131.9
click at [253, 207] on span "Pintón 1" at bounding box center [250, 206] width 15 height 6
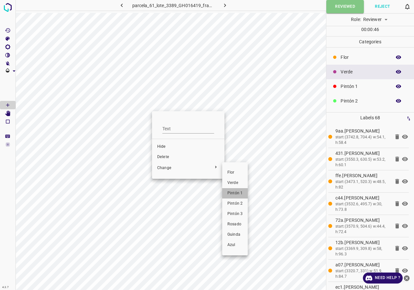
click at [232, 192] on span "Pintón 1" at bounding box center [234, 194] width 15 height 6
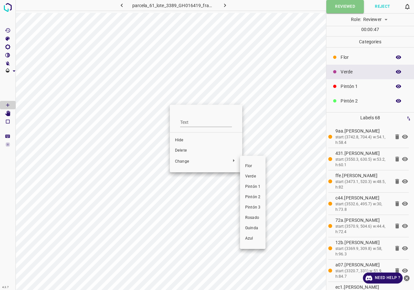
drag, startPoint x: 254, startPoint y: 185, endPoint x: 233, endPoint y: 162, distance: 31.8
click at [254, 186] on span "Pintón 1" at bounding box center [252, 187] width 15 height 6
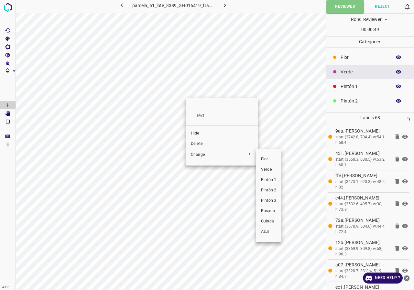
drag, startPoint x: 271, startPoint y: 177, endPoint x: 259, endPoint y: 168, distance: 15.7
click at [271, 177] on li "Pintón 1" at bounding box center [269, 180] width 26 height 10
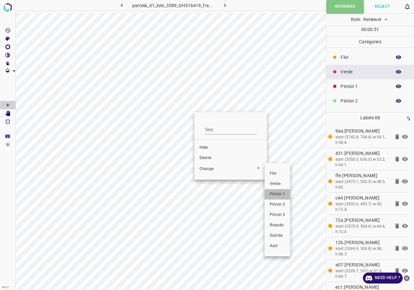
drag, startPoint x: 282, startPoint y: 192, endPoint x: 192, endPoint y: 160, distance: 94.9
click at [282, 192] on span "Pintón 1" at bounding box center [277, 194] width 15 height 6
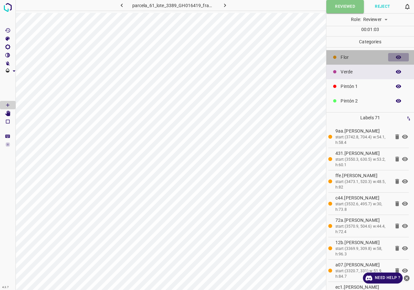
click at [392, 53] on button "button" at bounding box center [398, 57] width 21 height 8
click at [396, 97] on button "button" at bounding box center [398, 101] width 21 height 8
click at [401, 102] on button "button" at bounding box center [398, 101] width 21 height 8
click at [400, 101] on button "button" at bounding box center [398, 101] width 21 height 8
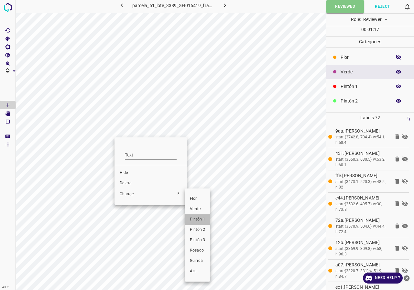
drag, startPoint x: 203, startPoint y: 221, endPoint x: 145, endPoint y: 160, distance: 84.4
click at [202, 221] on span "Pintón 1" at bounding box center [197, 220] width 15 height 6
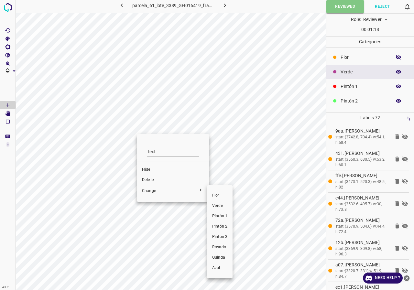
click at [215, 217] on span "Pintón 1" at bounding box center [219, 216] width 15 height 6
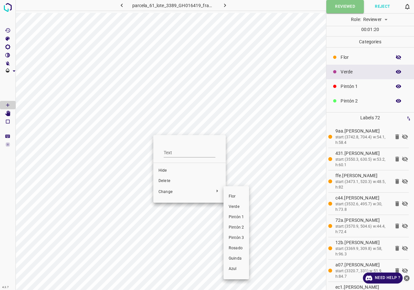
drag, startPoint x: 238, startPoint y: 214, endPoint x: 225, endPoint y: 202, distance: 17.2
click at [238, 214] on li "Pintón 1" at bounding box center [236, 217] width 26 height 10
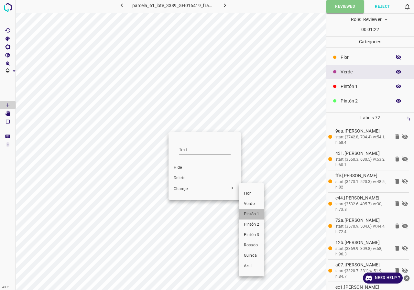
click at [256, 213] on span "Pintón 1" at bounding box center [251, 215] width 15 height 6
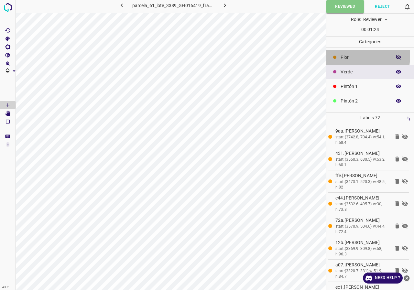
click at [352, 56] on p "Flor" at bounding box center [365, 57] width 48 height 7
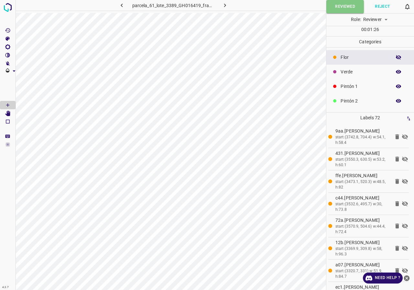
click at [396, 55] on icon "button" at bounding box center [399, 57] width 6 height 6
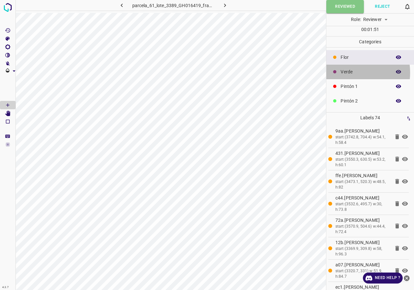
click at [342, 72] on p "Verde" at bounding box center [365, 72] width 48 height 7
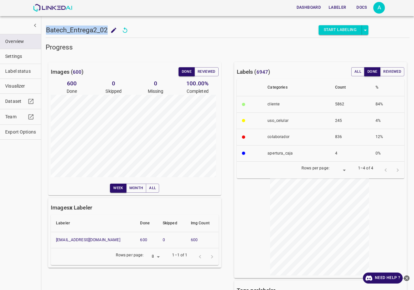
drag, startPoint x: 46, startPoint y: 30, endPoint x: 107, endPoint y: 27, distance: 60.5
click at [107, 27] on h5 "Batech_Entrega2_02" at bounding box center [77, 30] width 62 height 9
click at [205, 77] on div "Images ( 600 ) Done Reviewed 600 Done 0 Skipped 0 Missing 100.00 % Completed We…" at bounding box center [134, 128] width 173 height 133
click at [204, 74] on button "Reviewed" at bounding box center [206, 71] width 24 height 9
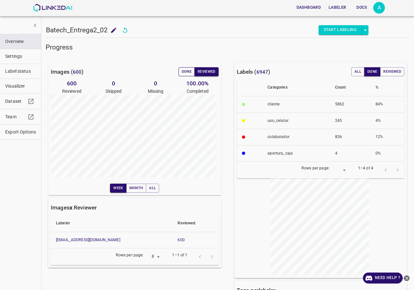
click at [181, 75] on button "Done" at bounding box center [187, 71] width 16 height 9
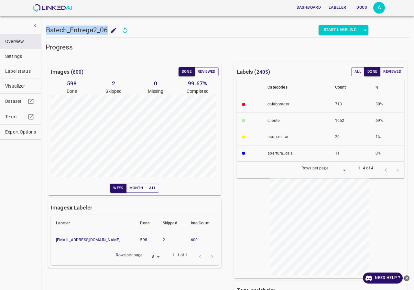
drag, startPoint x: 107, startPoint y: 29, endPoint x: 47, endPoint y: 30, distance: 60.8
click at [47, 30] on h5 "Batech_Entrega2_06" at bounding box center [77, 30] width 62 height 9
copy h5 "Batech_Entrega2_06"
click at [204, 70] on button "Reviewed" at bounding box center [206, 71] width 24 height 9
click at [195, 69] on button "Reviewed" at bounding box center [206, 71] width 24 height 9
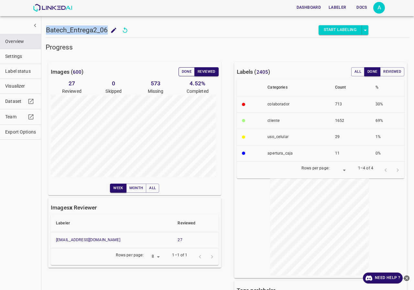
click at [187, 69] on button "Done" at bounding box center [187, 71] width 16 height 9
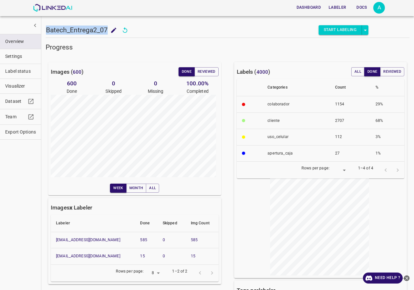
drag, startPoint x: 107, startPoint y: 28, endPoint x: 47, endPoint y: 32, distance: 60.3
click at [47, 32] on h5 "Batech_Entrega2_07" at bounding box center [77, 30] width 62 height 9
copy h5 "Batech_Entrega2_07"
click at [203, 71] on button "Reviewed" at bounding box center [206, 71] width 24 height 9
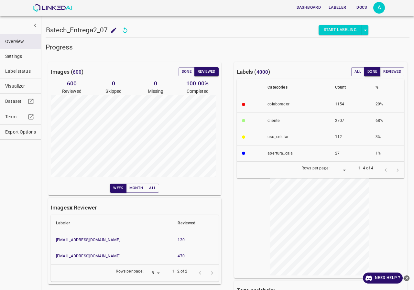
click at [176, 69] on div "Images ( 600 ) Done Reviewed" at bounding box center [135, 71] width 168 height 9
click at [180, 70] on button "Done" at bounding box center [187, 71] width 16 height 9
click at [208, 69] on button "Reviewed" at bounding box center [206, 71] width 24 height 9
click at [186, 71] on button "Done" at bounding box center [187, 71] width 16 height 9
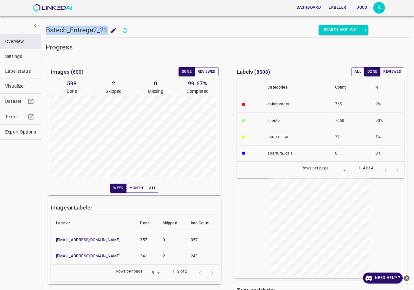
drag, startPoint x: 107, startPoint y: 29, endPoint x: 44, endPoint y: 27, distance: 62.8
click at [44, 27] on div "Batech_Entrega2_21 Batech_Entrega2_21 Start Labeling Progress Images ( 600 ) Do…" at bounding box center [227, 145] width 373 height 290
copy h5 "Batech_Entrega2_21"
click at [211, 74] on button "Reviewed" at bounding box center [206, 71] width 24 height 9
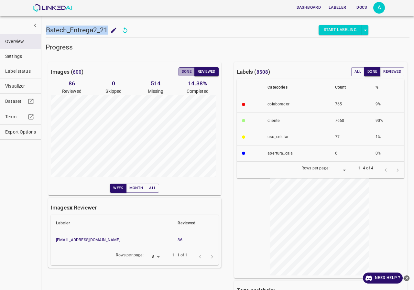
click at [188, 69] on button "Done" at bounding box center [187, 71] width 16 height 9
